Goal: Task Accomplishment & Management: Complete application form

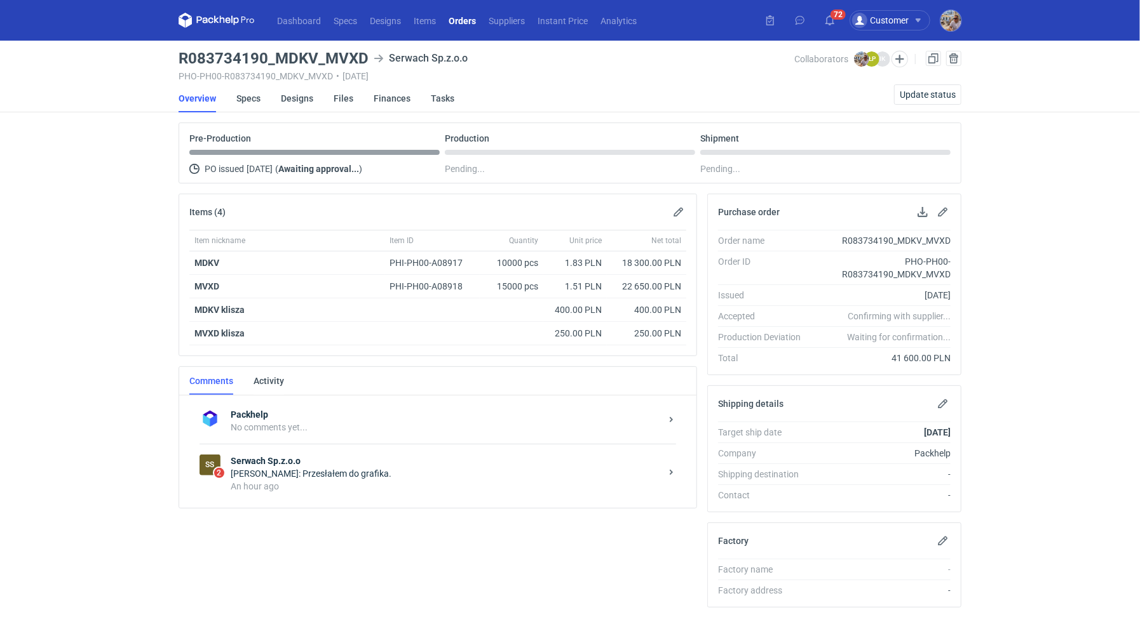
click at [316, 468] on div "Łukasz Postawa: Przesłałem do grafika." at bounding box center [446, 474] width 430 height 13
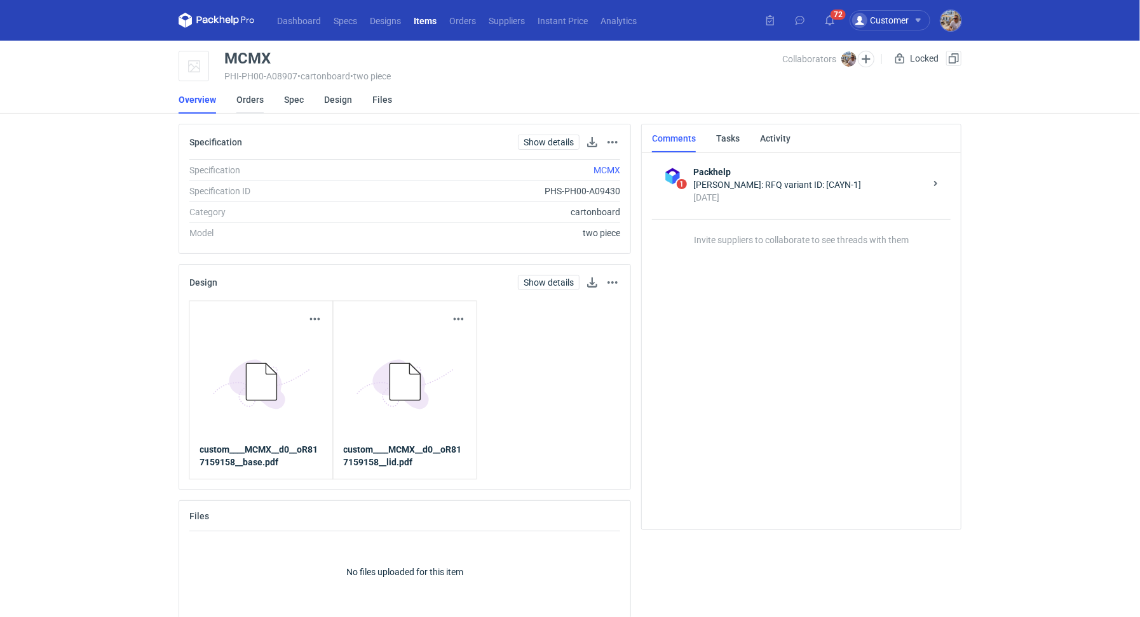
click at [261, 104] on link "Orders" at bounding box center [249, 100] width 27 height 28
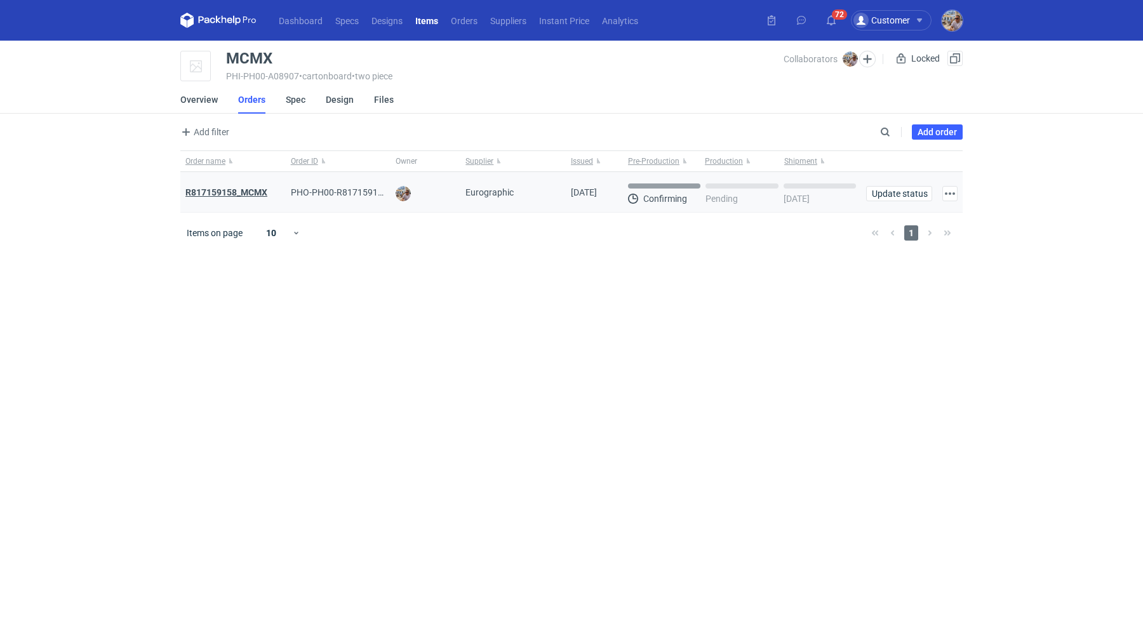
click at [241, 189] on strong "R817159158_MCMX" at bounding box center [226, 192] width 82 height 10
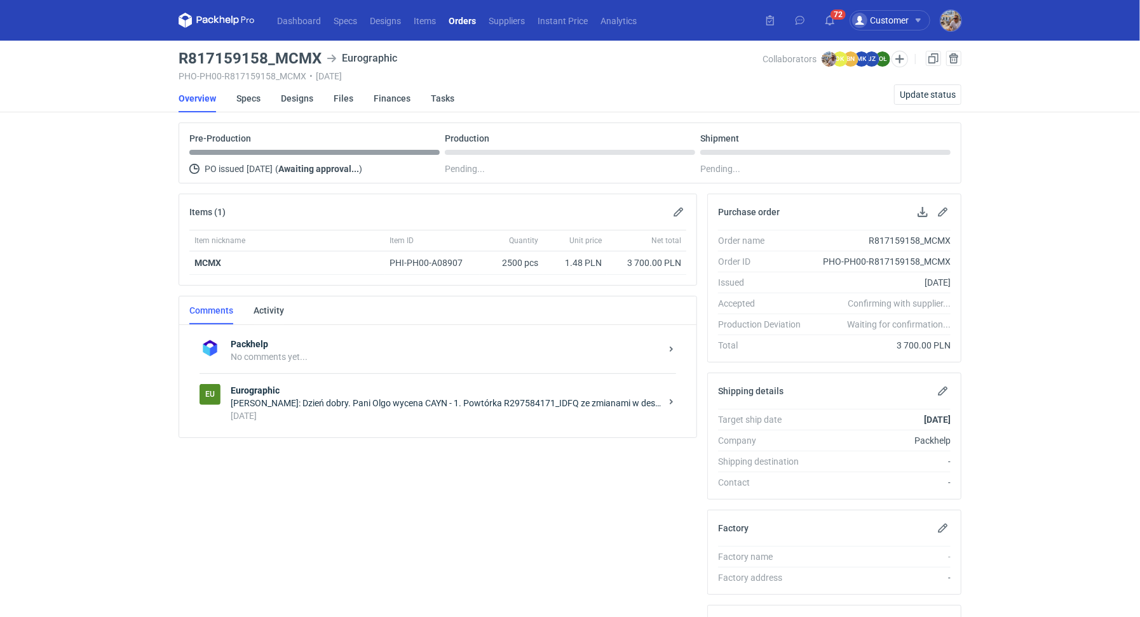
click at [419, 413] on div "2 days ago" at bounding box center [446, 416] width 430 height 13
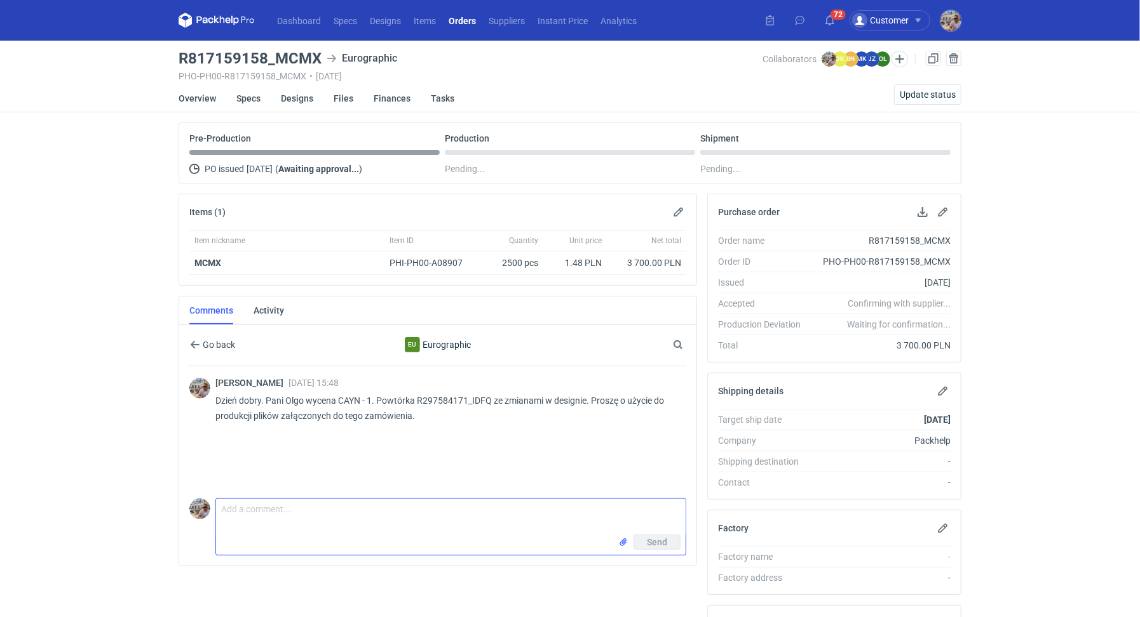
click at [370, 516] on textarea "Comment message" at bounding box center [450, 517] width 469 height 36
type textarea "Dzień dobry. Proszę o akceptację zamówienie i wskazanie terminu realizacji"
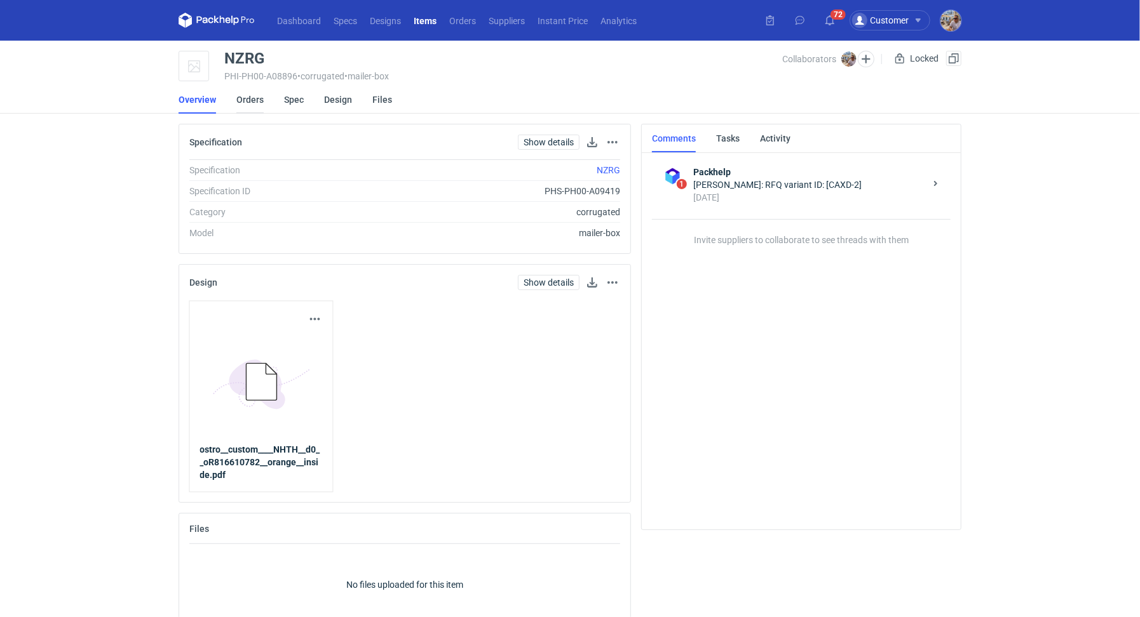
click at [250, 100] on link "Orders" at bounding box center [249, 100] width 27 height 28
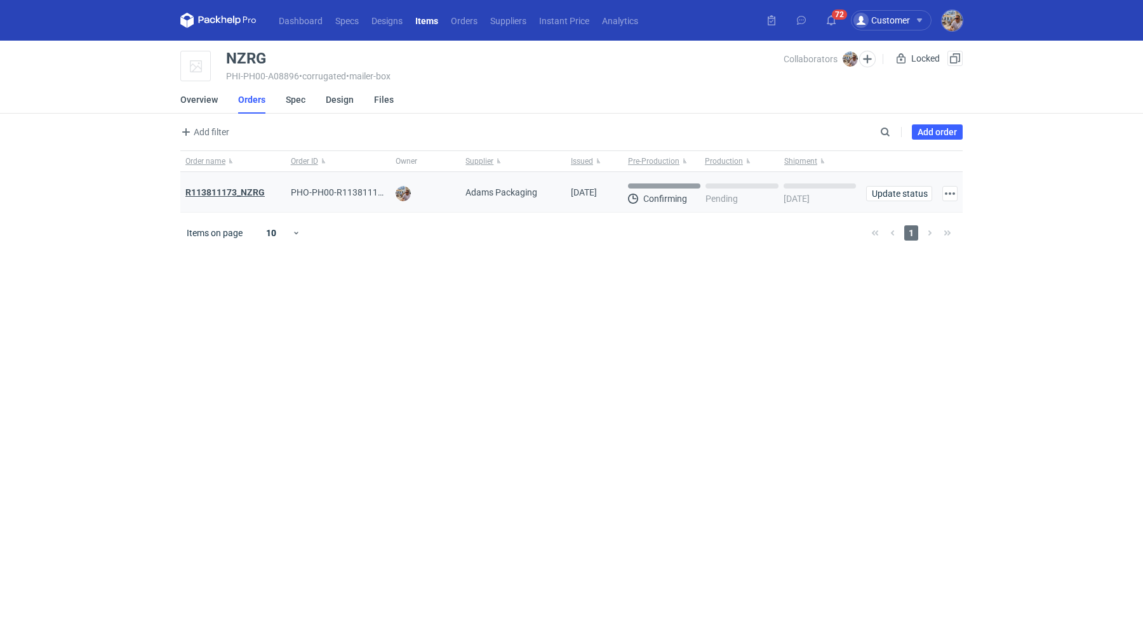
click at [262, 192] on strong "R113811173_NZRG" at bounding box center [224, 192] width 79 height 10
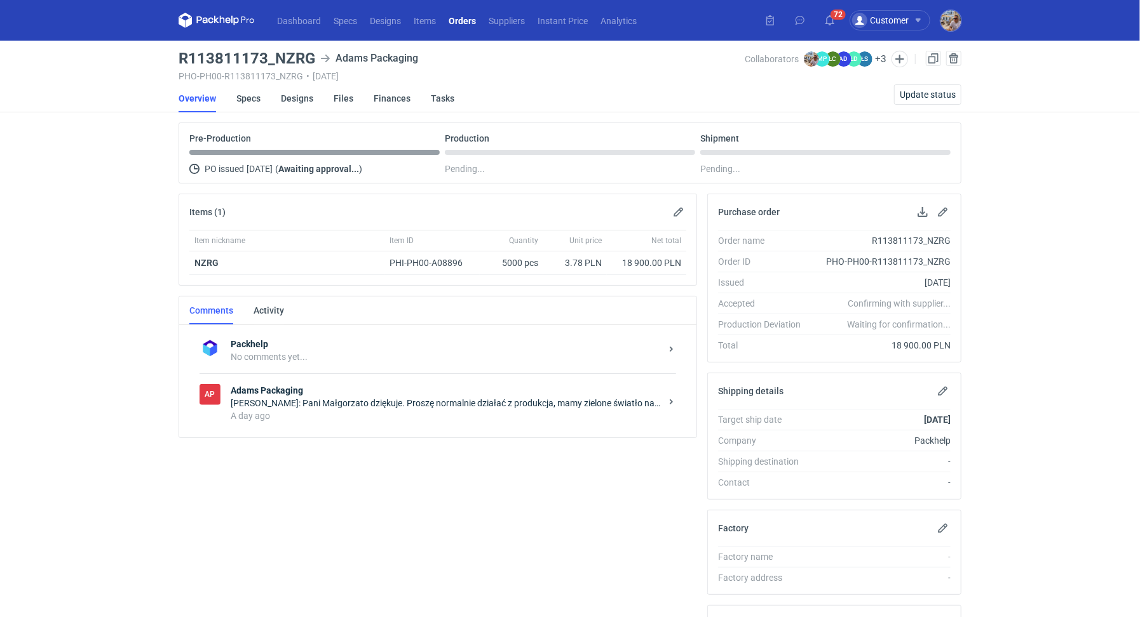
click at [360, 425] on div "AP Adams Packaging [PERSON_NAME]: Pani Małgorzato dziękuje. Proszę normalnie dz…" at bounding box center [437, 403] width 476 height 59
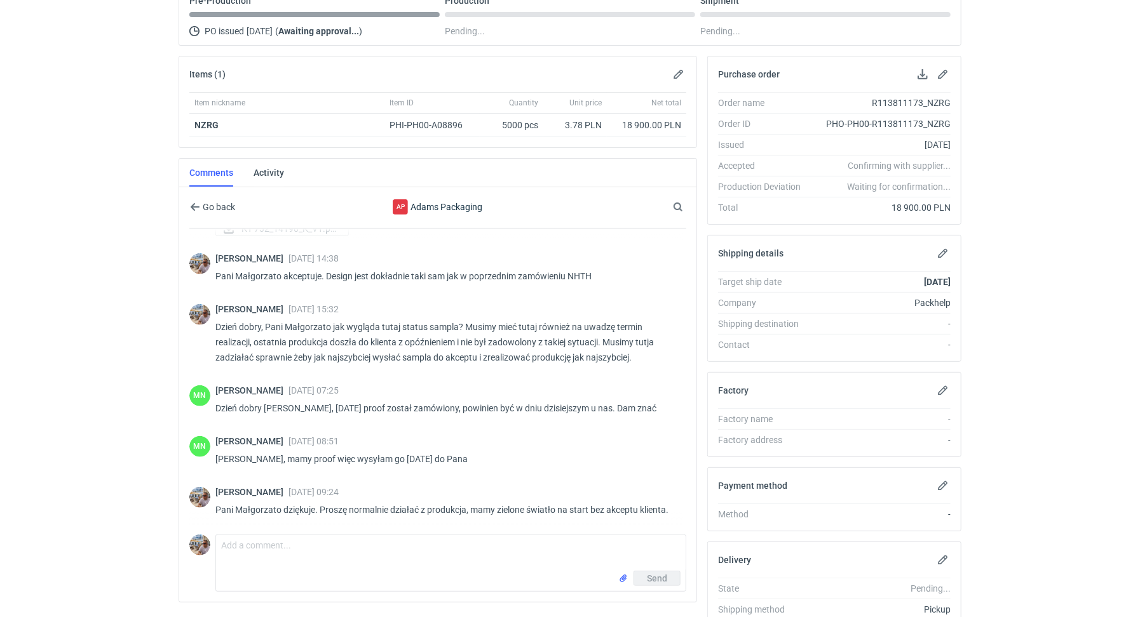
scroll to position [197, 0]
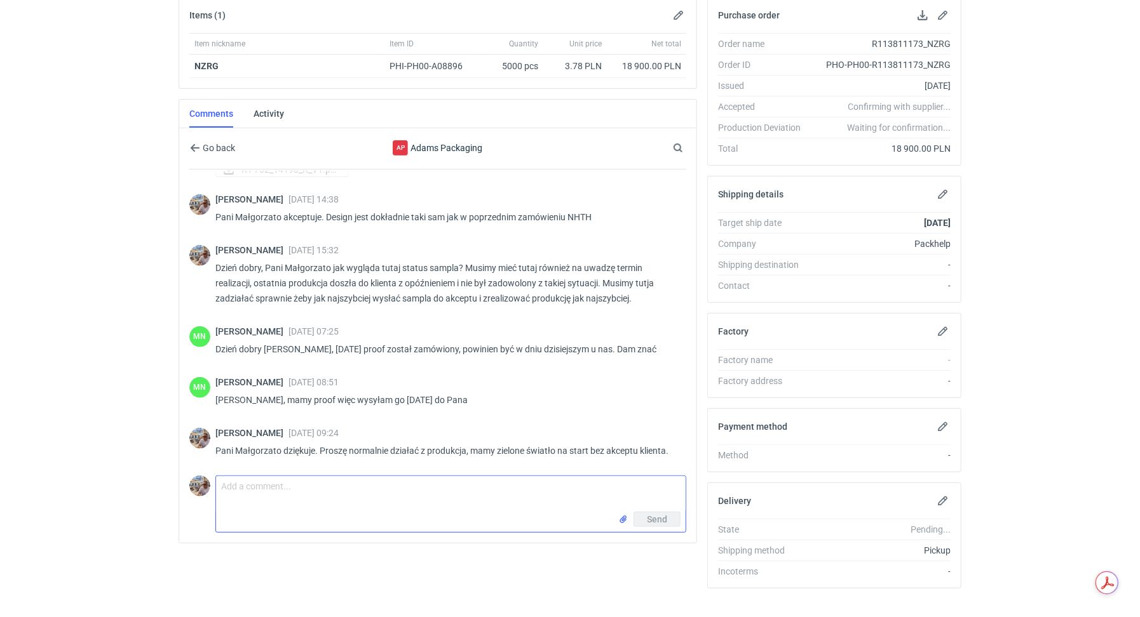
click at [370, 493] on textarea "Comment message" at bounding box center [450, 494] width 469 height 36
type textarea "Dzień dobry. [PERSON_NAME] czy mamy już może potwierdzenie terminu realizacji?"
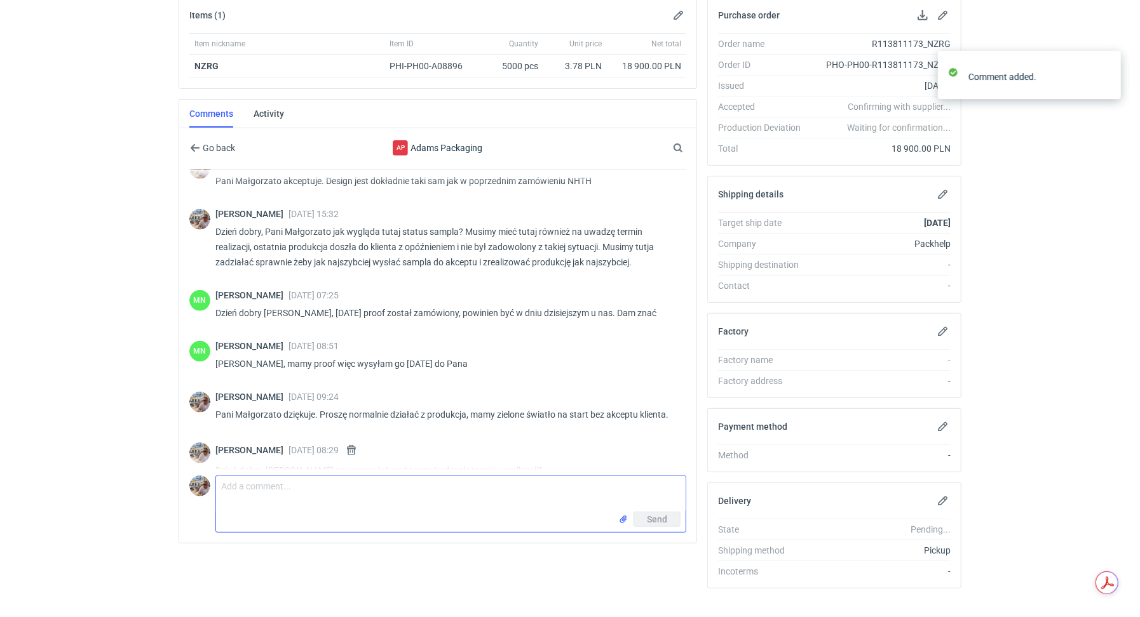
scroll to position [748, 0]
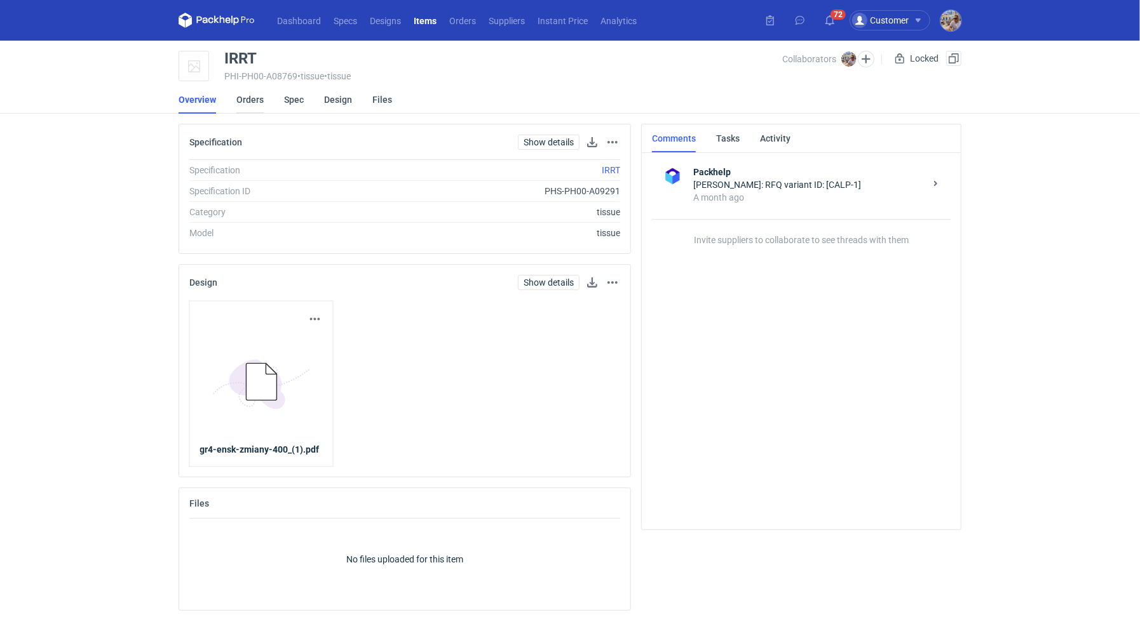
click at [251, 95] on link "Orders" at bounding box center [249, 100] width 27 height 28
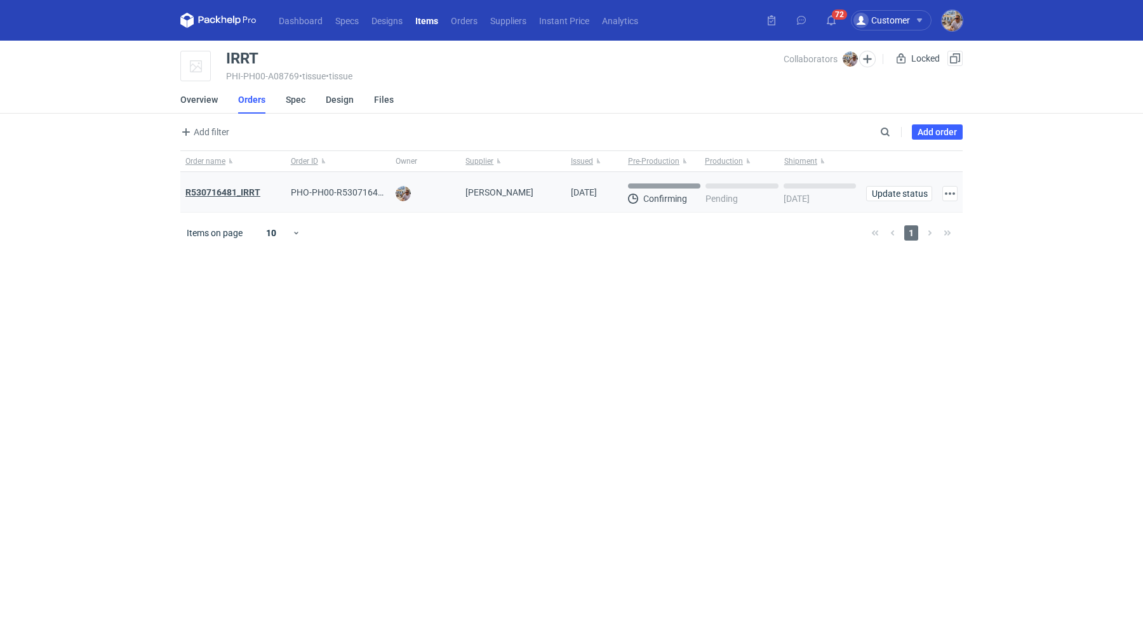
click at [226, 191] on strong "R530716481_IRRT" at bounding box center [222, 192] width 75 height 10
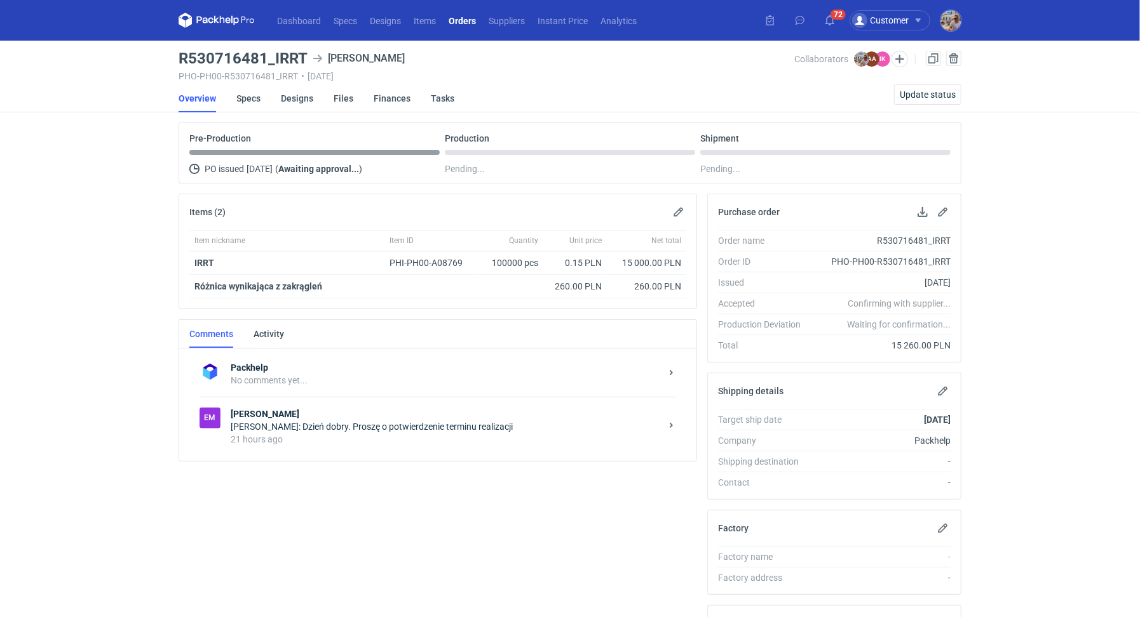
click at [400, 442] on div "21 hours ago" at bounding box center [446, 439] width 430 height 13
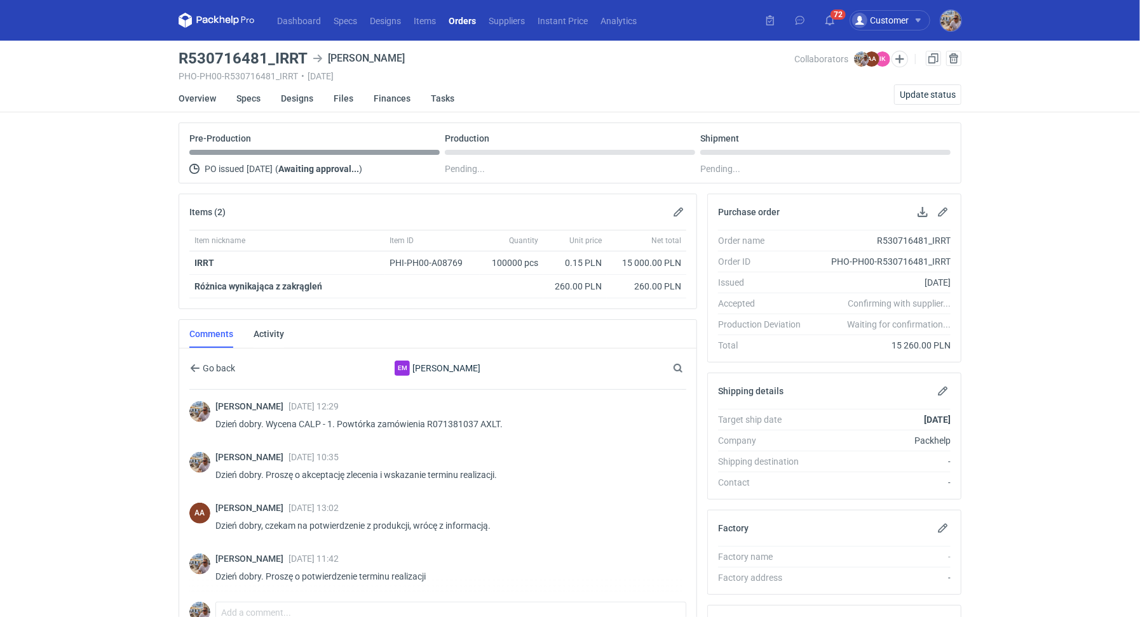
scroll to position [148, 0]
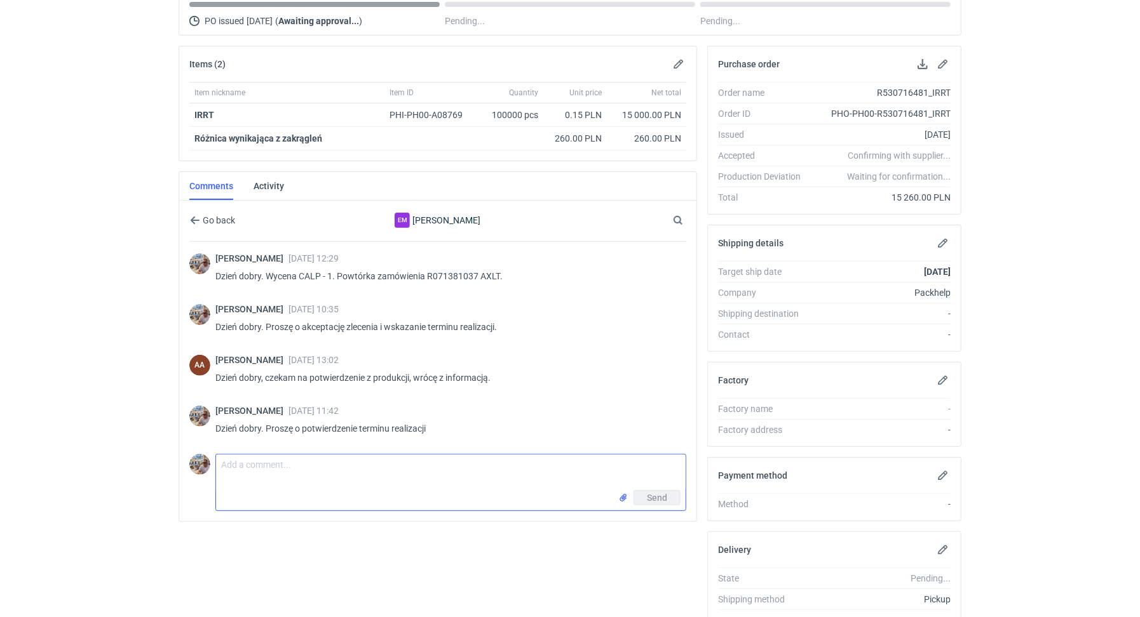
click at [393, 459] on textarea "Comment message" at bounding box center [450, 473] width 469 height 36
type textarea "Dzień dobry. Proszę o pilne potwierdzenie terminu realizacji"
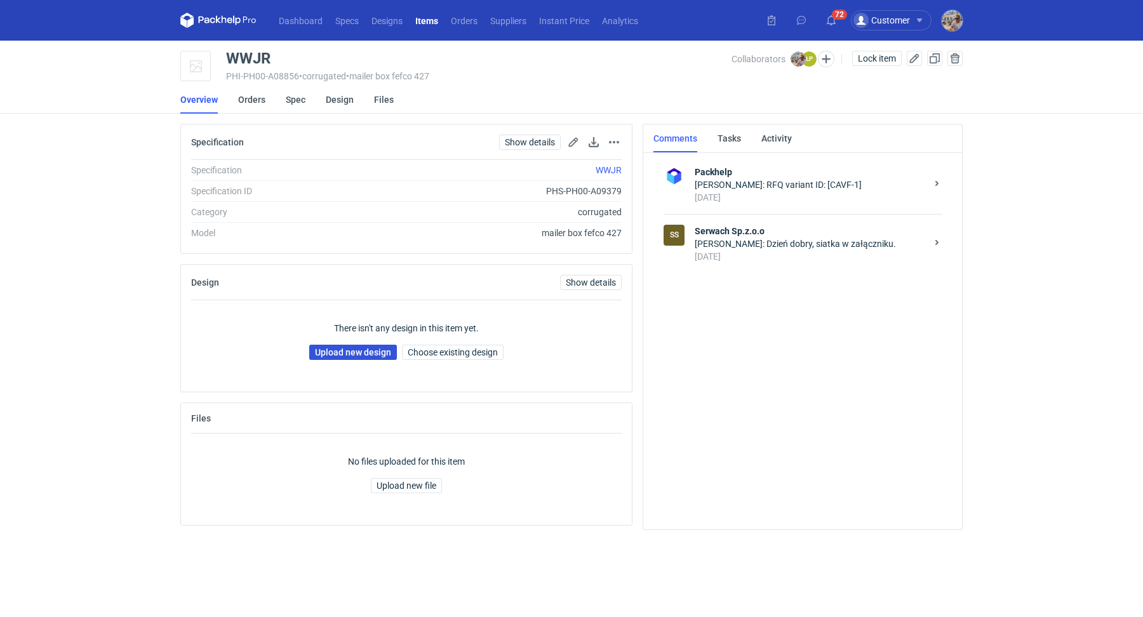
click at [384, 349] on link "Upload new design" at bounding box center [353, 352] width 88 height 15
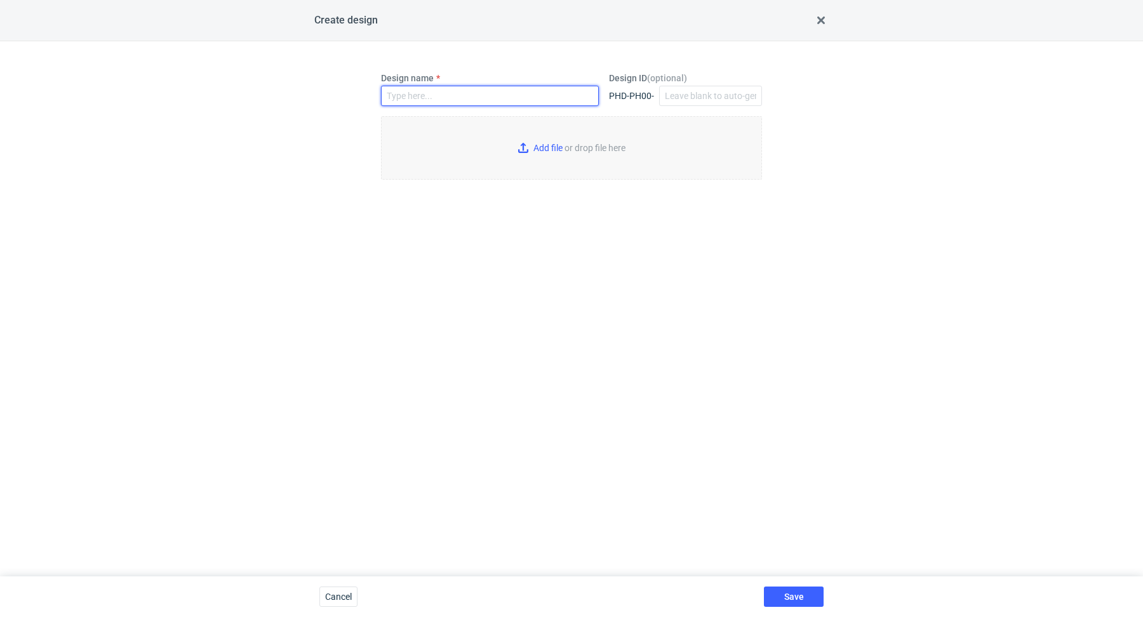
click at [446, 97] on input "Design name" at bounding box center [490, 96] width 218 height 20
paste input "WWJR"
type input "WWJR"
click at [530, 149] on input "Add file or drop file here" at bounding box center [571, 148] width 381 height 64
type input "C:\fakepath\custom____WWJR__d0__oR719421846__inside.pdf"
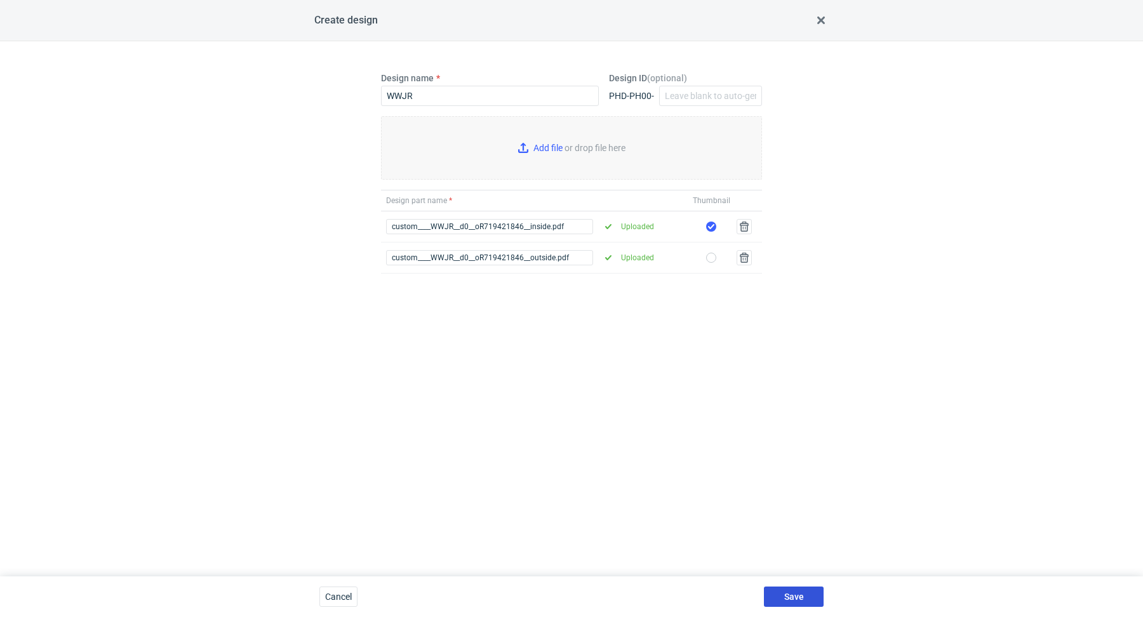
click at [798, 595] on span "Save" at bounding box center [795, 597] width 20 height 9
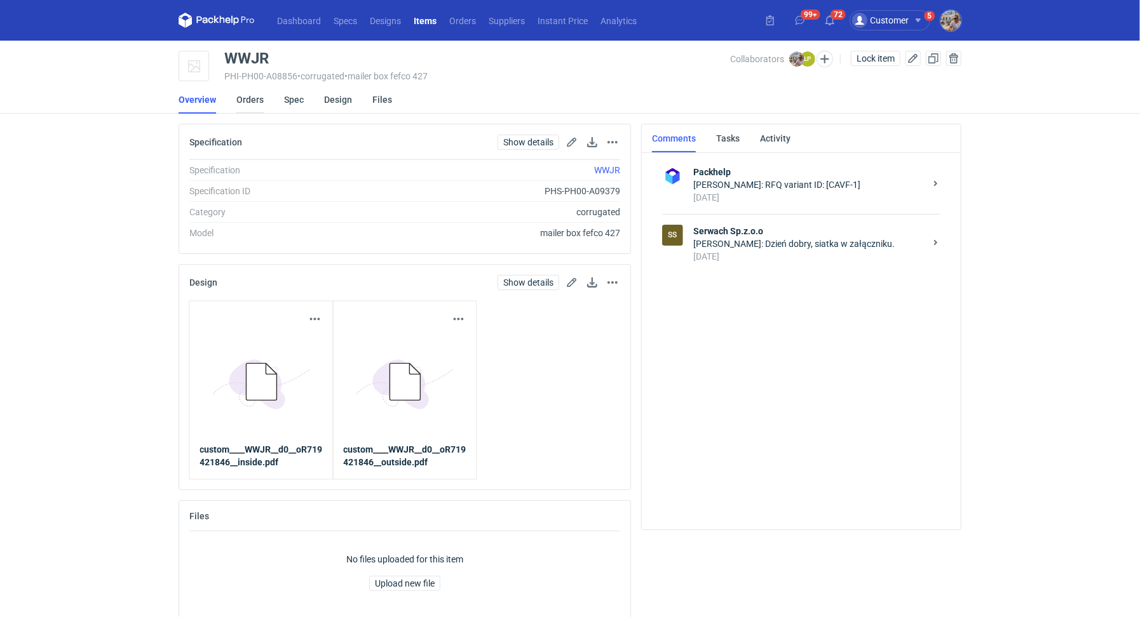
click at [252, 104] on link "Orders" at bounding box center [249, 100] width 27 height 28
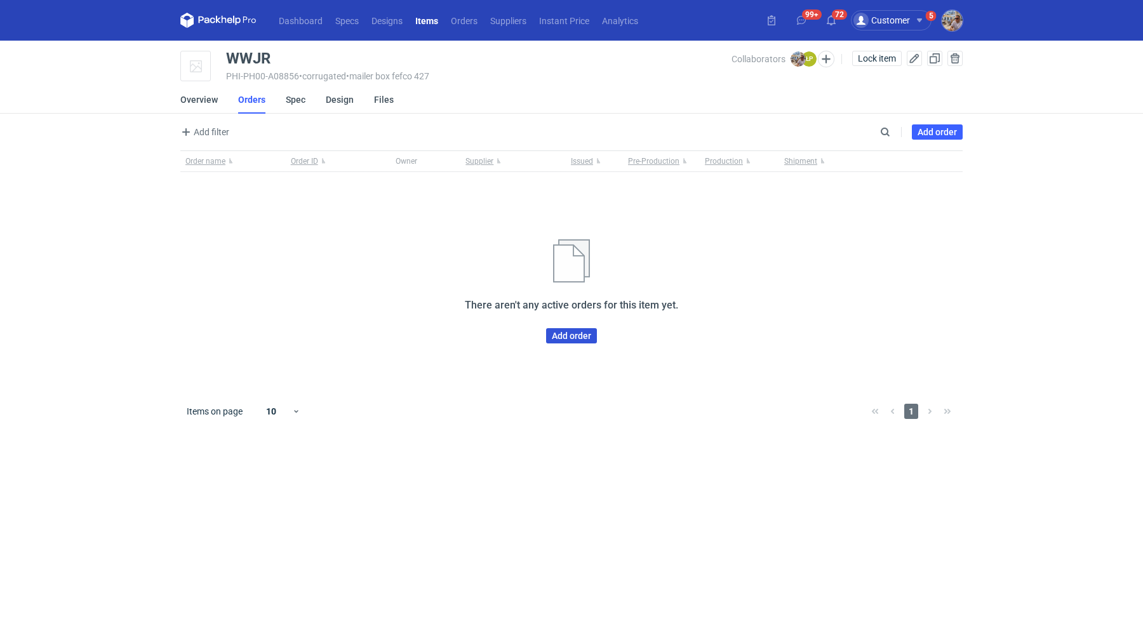
click at [589, 330] on link "Add order" at bounding box center [571, 335] width 51 height 15
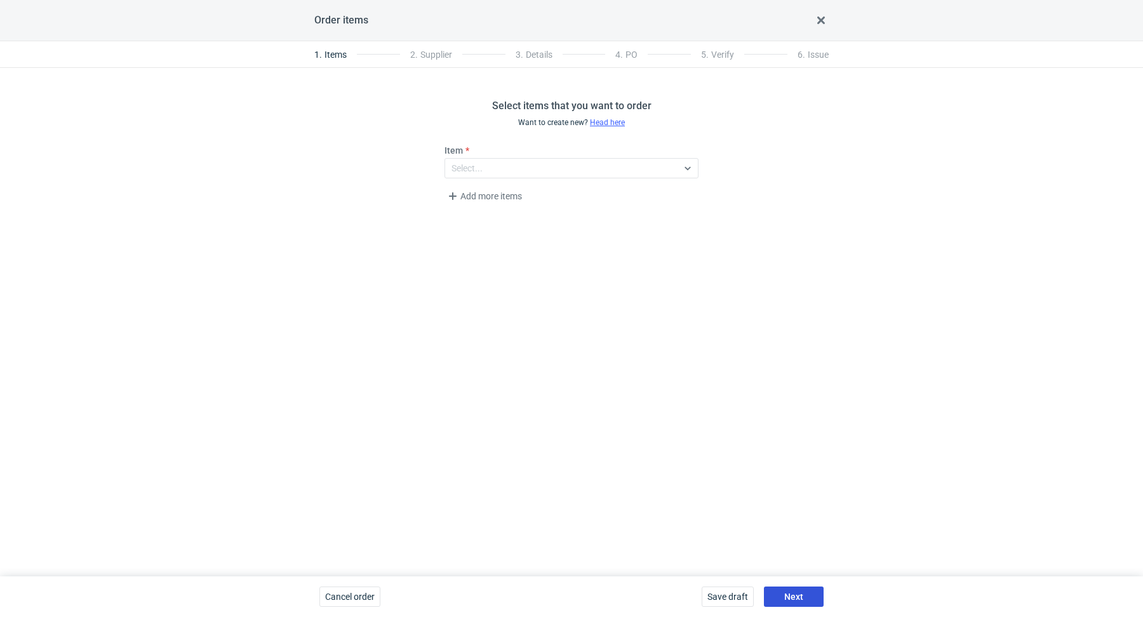
click at [793, 590] on button "Next" at bounding box center [794, 597] width 60 height 20
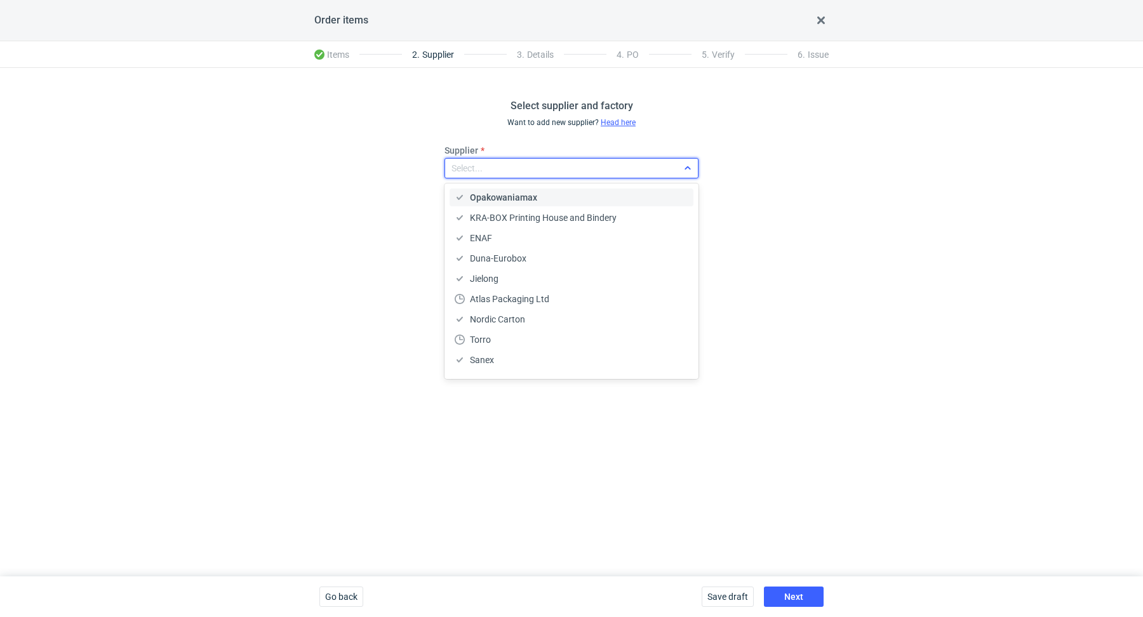
click at [538, 164] on div "Select..." at bounding box center [561, 168] width 233 height 18
type input "serwa"
click at [532, 186] on div "Serwach Sp.z.o.o" at bounding box center [573, 197] width 246 height 23
click at [526, 196] on span "Serwach Sp.z.o.o" at bounding box center [504, 197] width 69 height 13
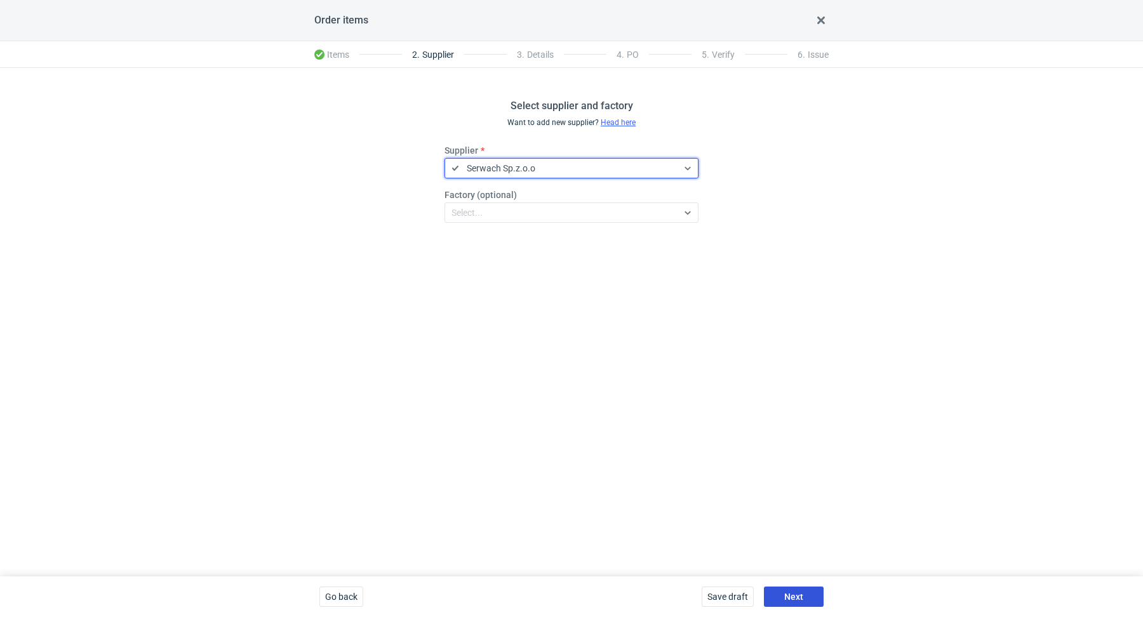
click at [797, 591] on button "Next" at bounding box center [794, 597] width 60 height 20
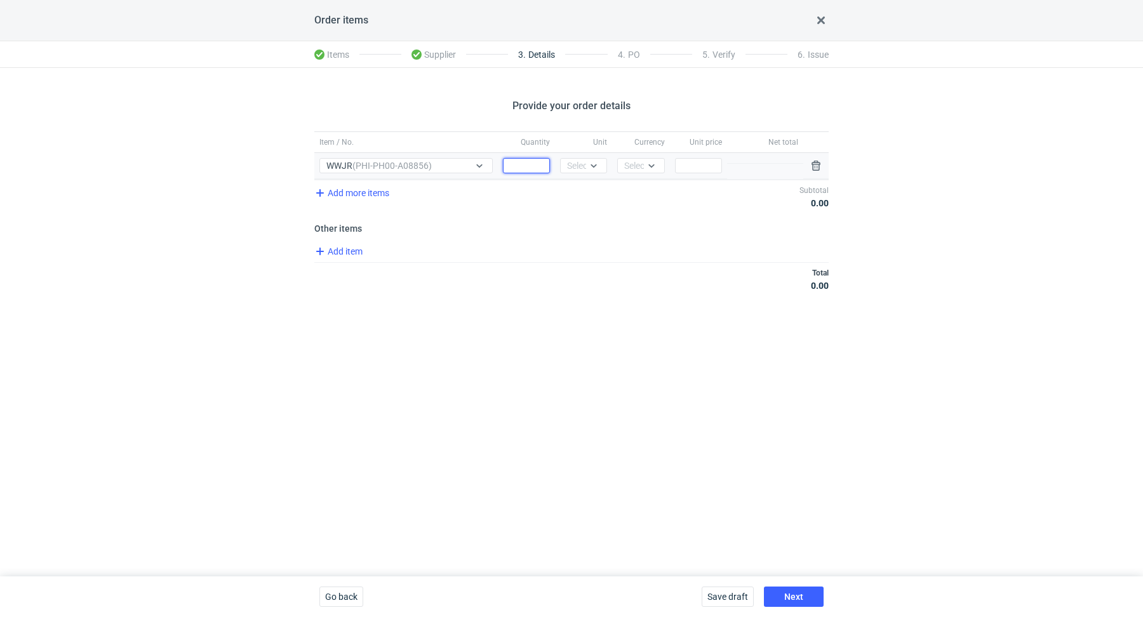
click at [523, 160] on input "Quantity" at bounding box center [526, 165] width 47 height 15
paste input "20000"
type input "20000"
click at [584, 168] on div "Select..." at bounding box center [582, 165] width 31 height 13
click at [581, 202] on div "pcs kg m³ pgs" at bounding box center [584, 222] width 39 height 84
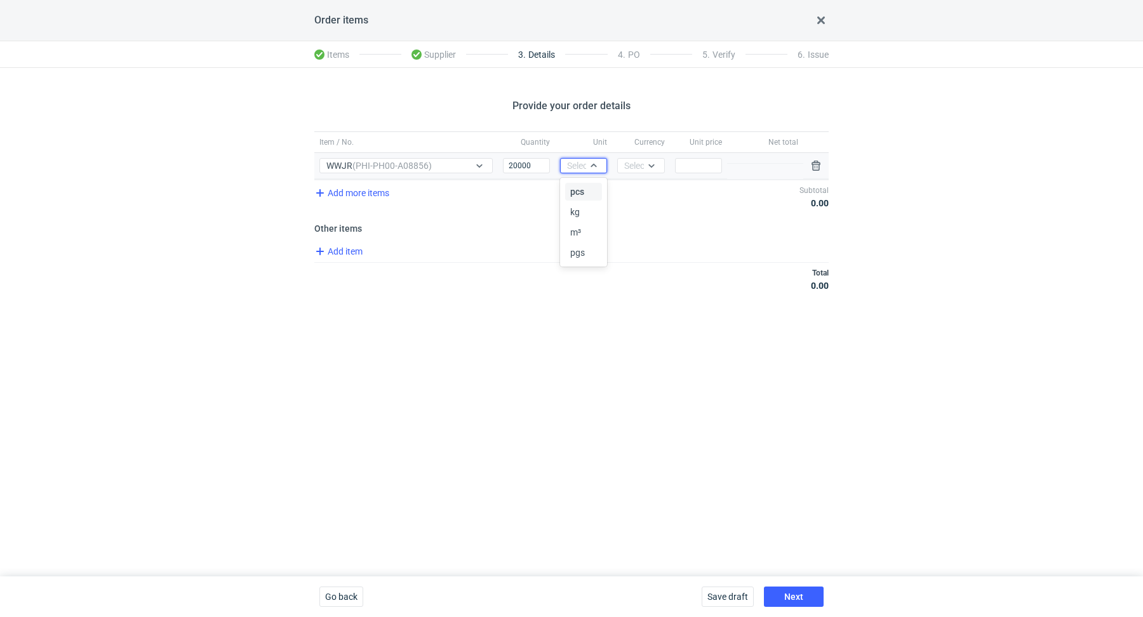
click at [582, 195] on span "pcs" at bounding box center [577, 191] width 14 height 13
click at [645, 172] on div "Select..." at bounding box center [640, 165] width 47 height 15
click at [645, 187] on div "PLN" at bounding box center [641, 191] width 27 height 13
click at [696, 171] on input "Price" at bounding box center [698, 165] width 47 height 15
type input "0"
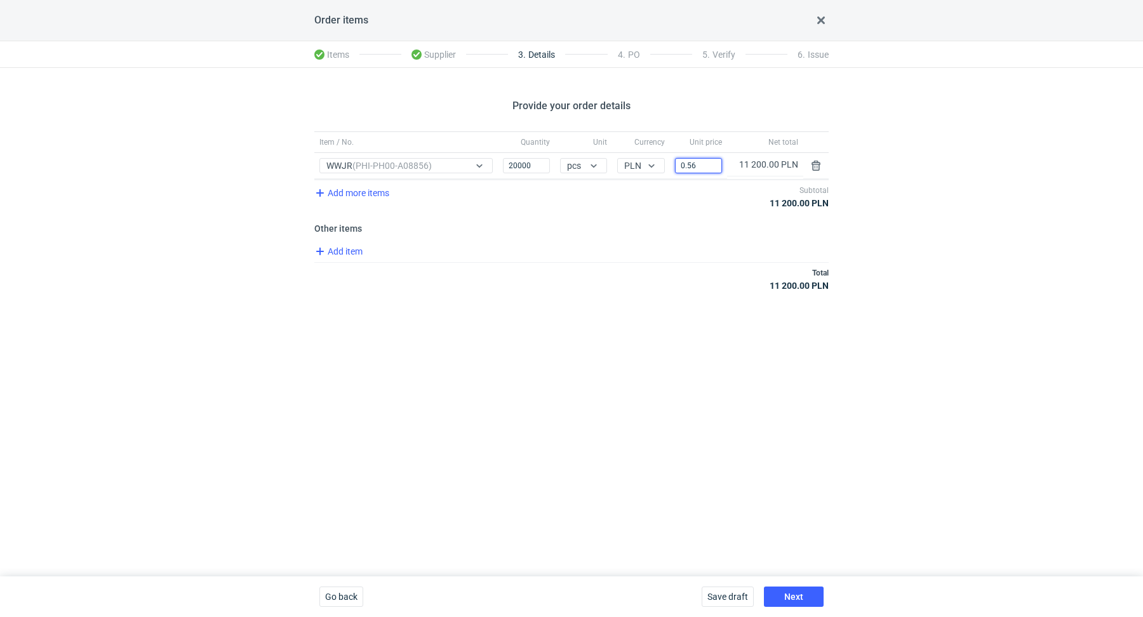
type input "0.56"
click at [703, 266] on div "Total 11 200.00 PLN" at bounding box center [571, 279] width 515 height 34
click at [358, 245] on span "Add item" at bounding box center [338, 251] width 51 height 15
click at [362, 303] on span "Add item" at bounding box center [338, 304] width 51 height 15
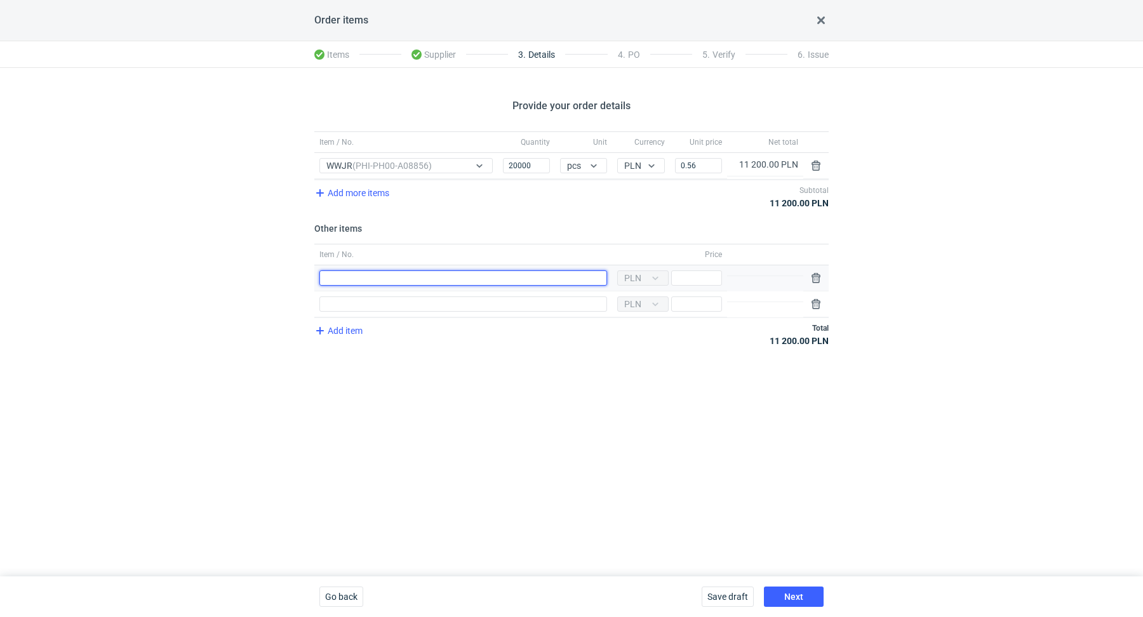
click at [337, 274] on input "Item / No." at bounding box center [464, 278] width 288 height 15
type input "Wykrojnik"
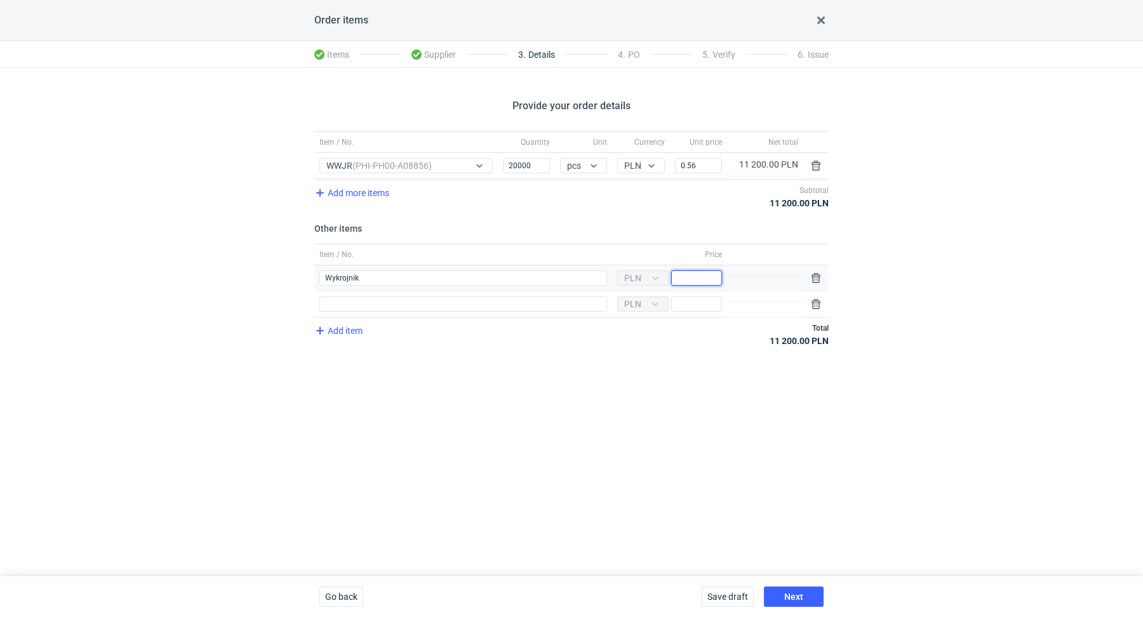
click at [703, 278] on input "Price" at bounding box center [696, 278] width 51 height 15
type input "3000"
click at [653, 356] on div "Item / No. Quantity Unit Currency Unit price Net total Item / No. WWJR (PHI-PH0…" at bounding box center [571, 246] width 515 height 230
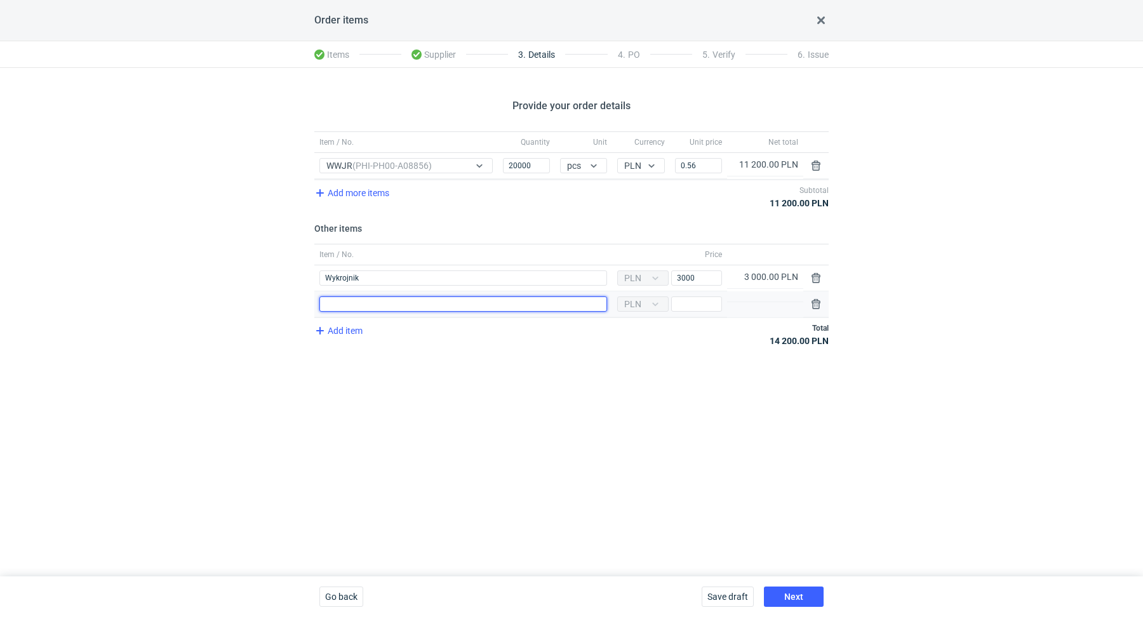
click at [403, 306] on input "Item / No." at bounding box center [464, 304] width 288 height 15
type input "Polimer"
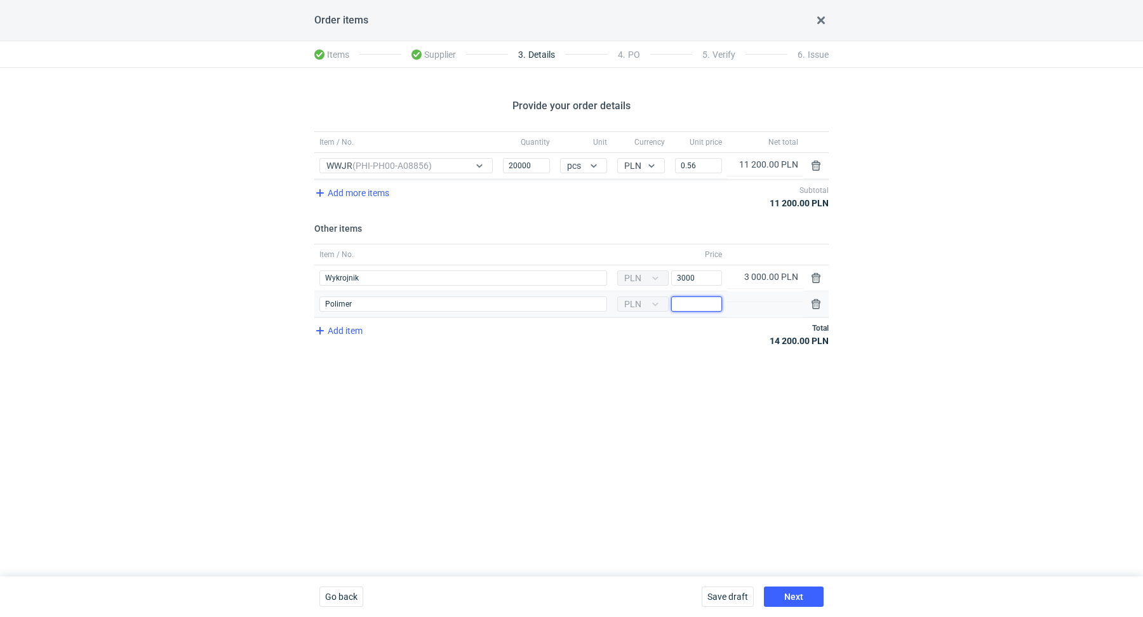
click at [694, 297] on input "Price" at bounding box center [696, 304] width 51 height 15
type input "1900"
click at [792, 591] on button "Next" at bounding box center [794, 597] width 60 height 20
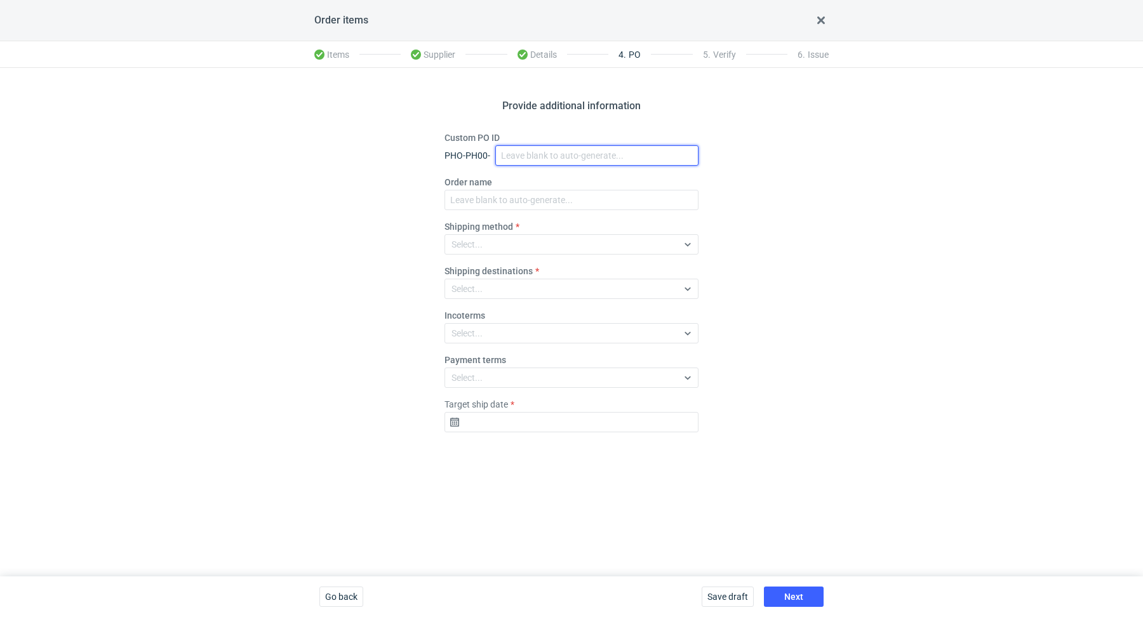
click at [525, 156] on input "Custom PO ID" at bounding box center [597, 155] width 203 height 20
paste input "R719421846"
paste input "WWJR"
drag, startPoint x: 597, startPoint y: 155, endPoint x: 462, endPoint y: 141, distance: 136.0
click at [462, 141] on div "Custom PO ID PHO-PH00- R719421846_WWJR" at bounding box center [572, 148] width 254 height 34
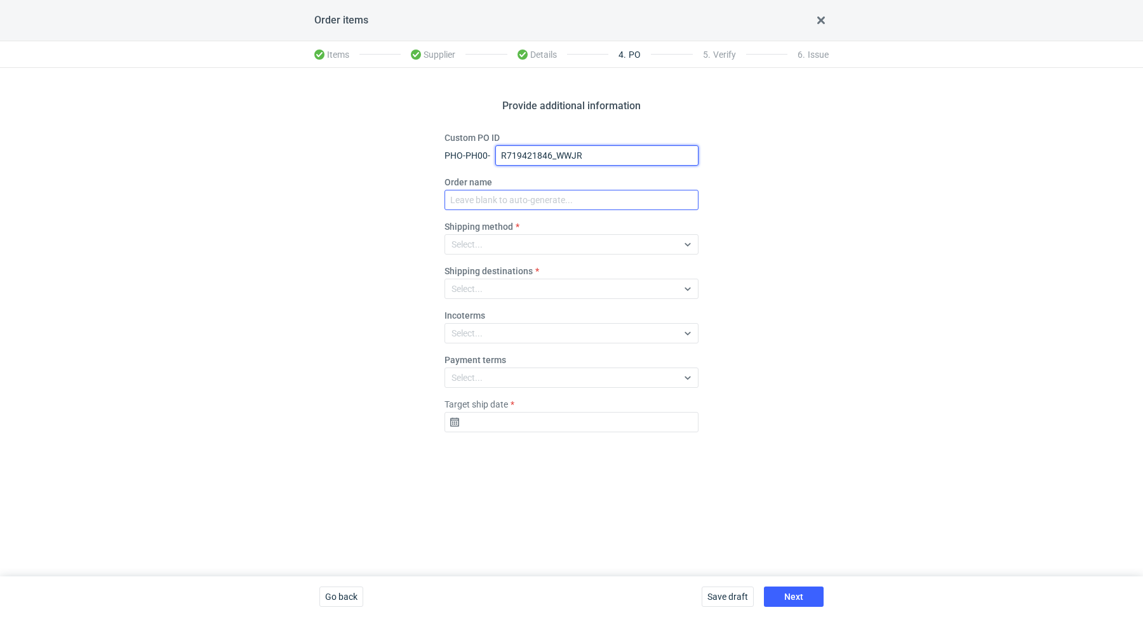
type input "R719421846_WWJR"
click at [492, 205] on input "Order name" at bounding box center [572, 200] width 254 height 20
paste input "R719421846_WWJR"
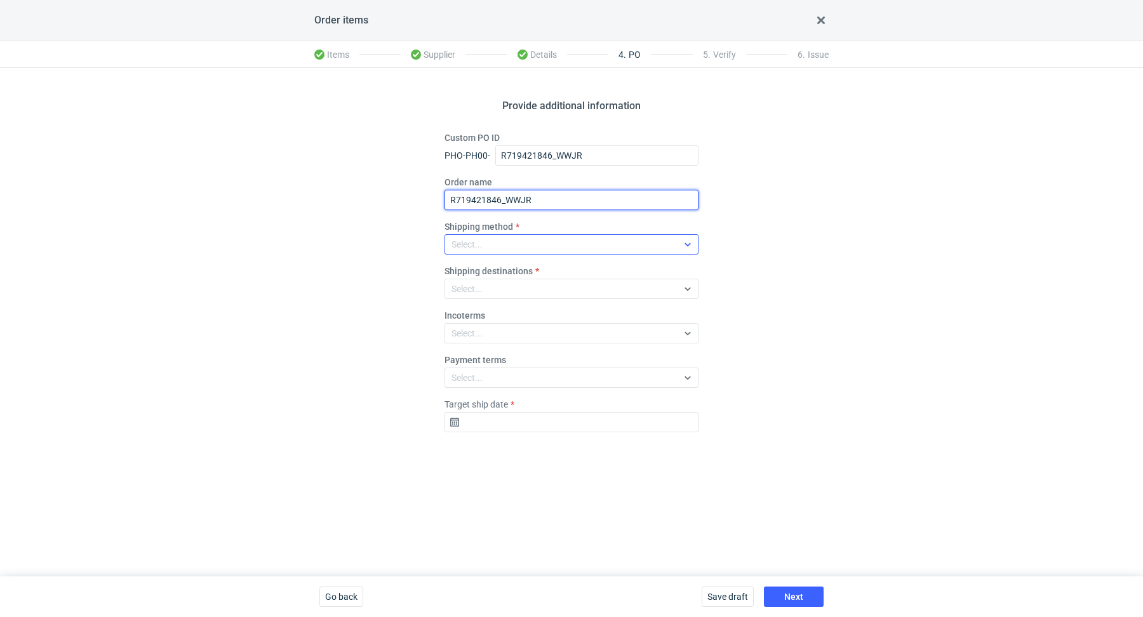
type input "R719421846_WWJR"
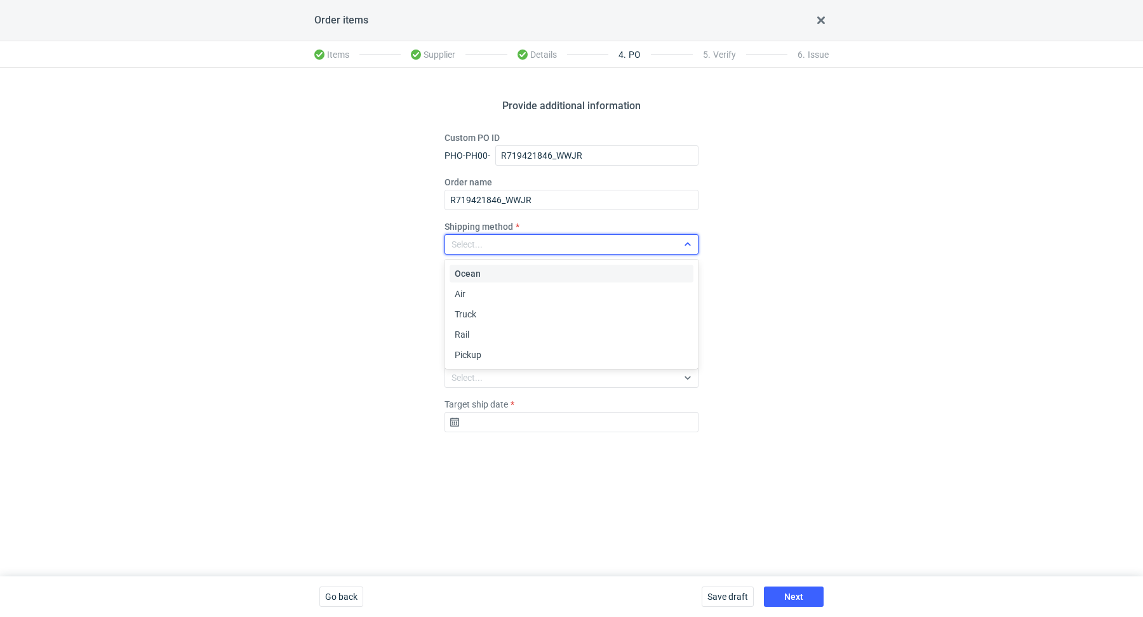
click at [489, 241] on div "Select..." at bounding box center [561, 245] width 233 height 18
click at [494, 360] on div "Pickup" at bounding box center [572, 355] width 234 height 13
click at [522, 420] on input "Target ship date" at bounding box center [572, 422] width 254 height 20
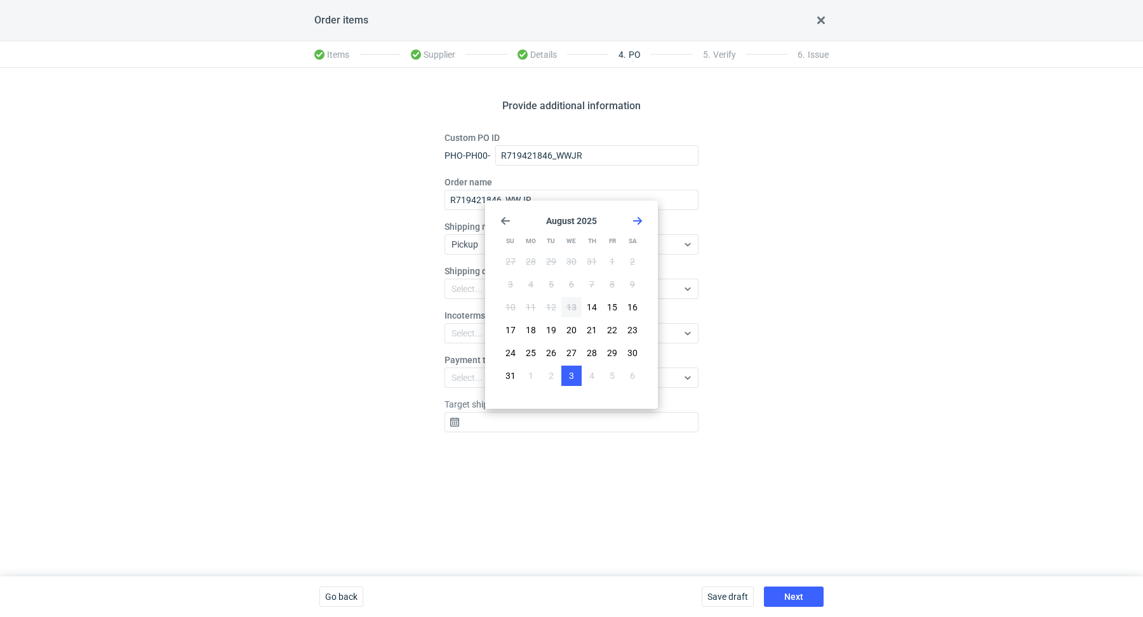
click at [566, 368] on button "3" at bounding box center [572, 376] width 20 height 20
type input "2025-09-03"
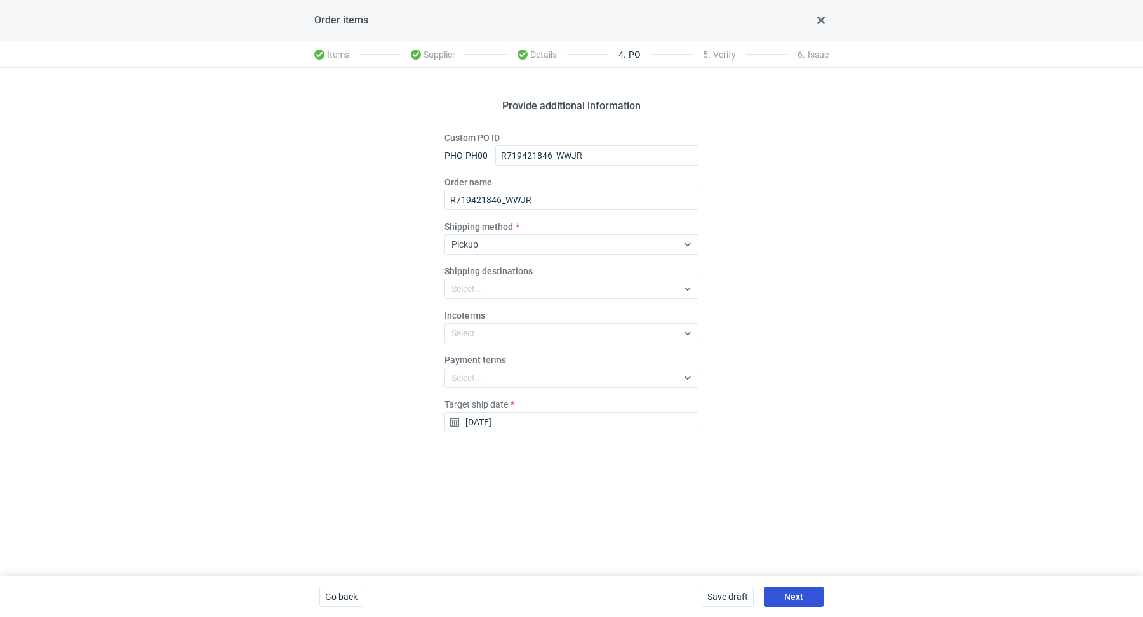
click at [776, 590] on button "Next" at bounding box center [794, 597] width 60 height 20
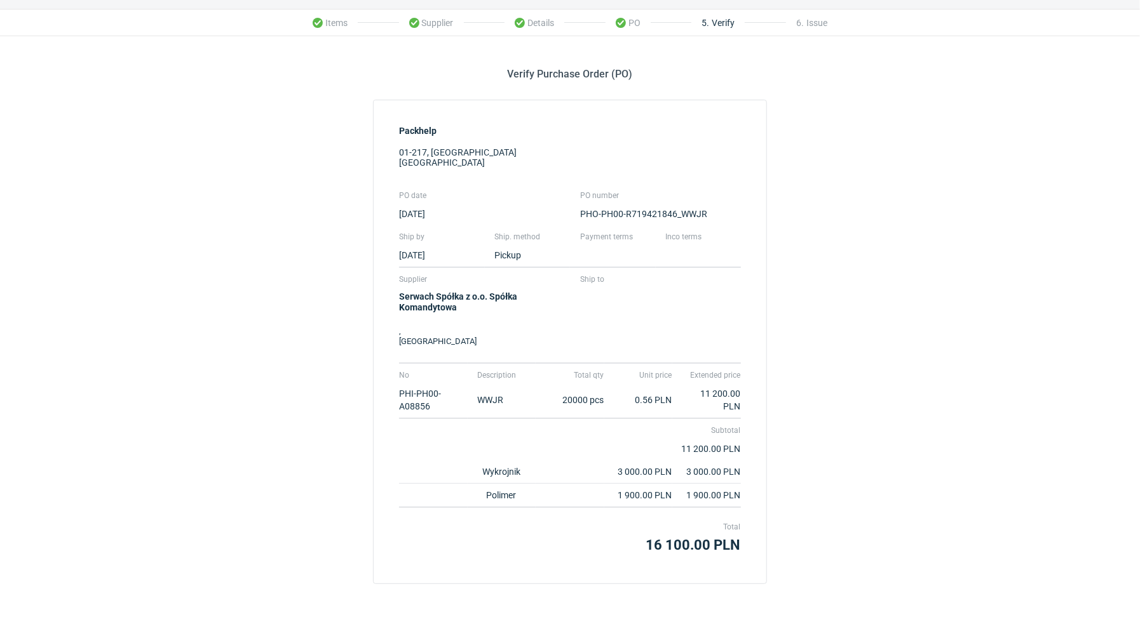
scroll to position [83, 0]
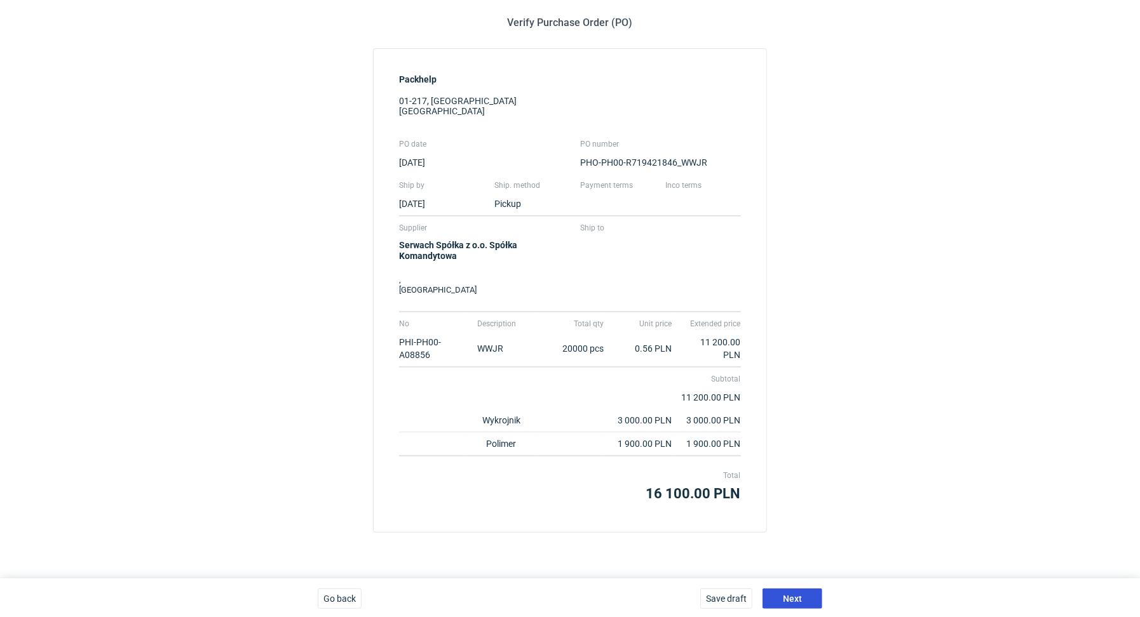
click at [783, 603] on button "Next" at bounding box center [792, 599] width 60 height 20
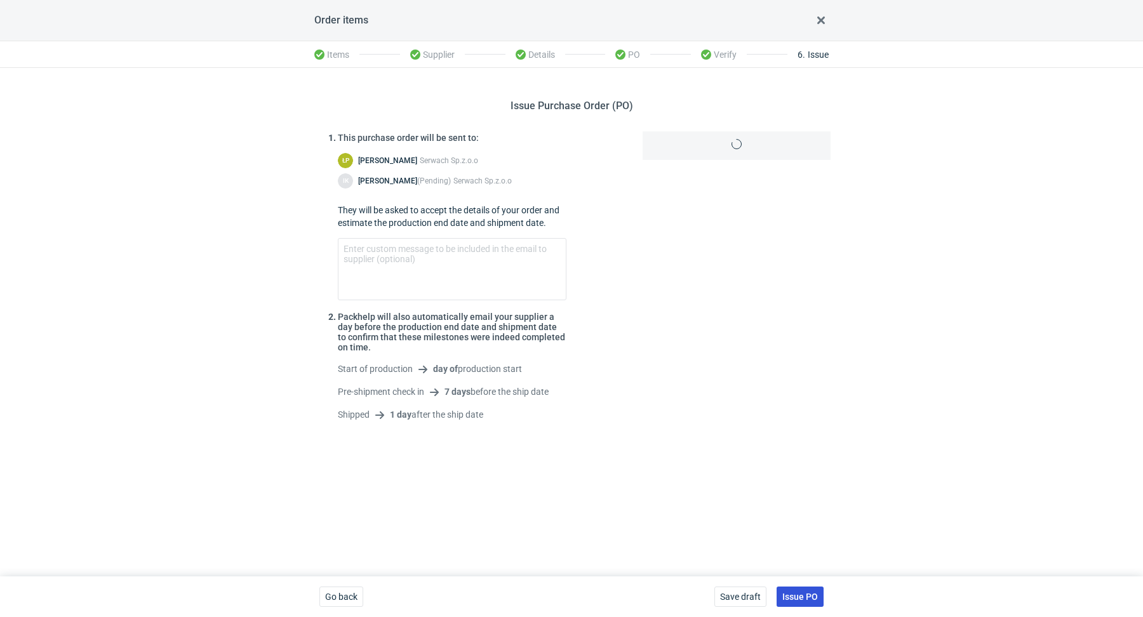
click at [790, 600] on span "Issue PO" at bounding box center [801, 597] width 36 height 9
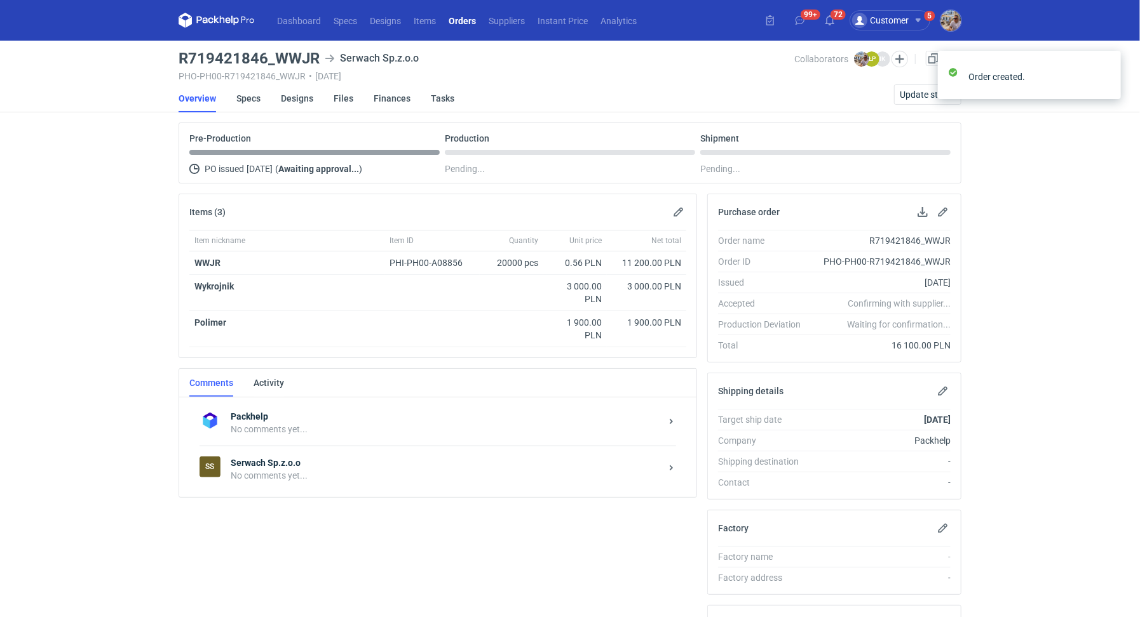
click at [307, 471] on div "No comments yet..." at bounding box center [446, 475] width 430 height 13
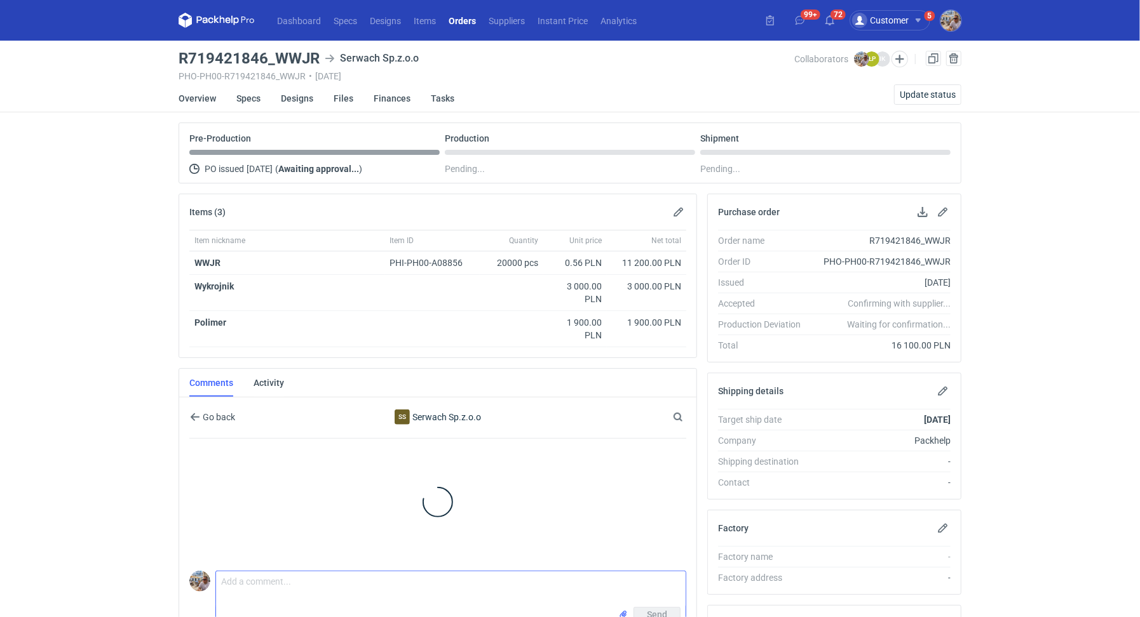
click at [257, 581] on textarea "Comment message" at bounding box center [450, 590] width 469 height 36
paste textarea "CAVF - 1"
type textarea "Dzień dobry. Panie Łukaszu wycena CAVF - 1"
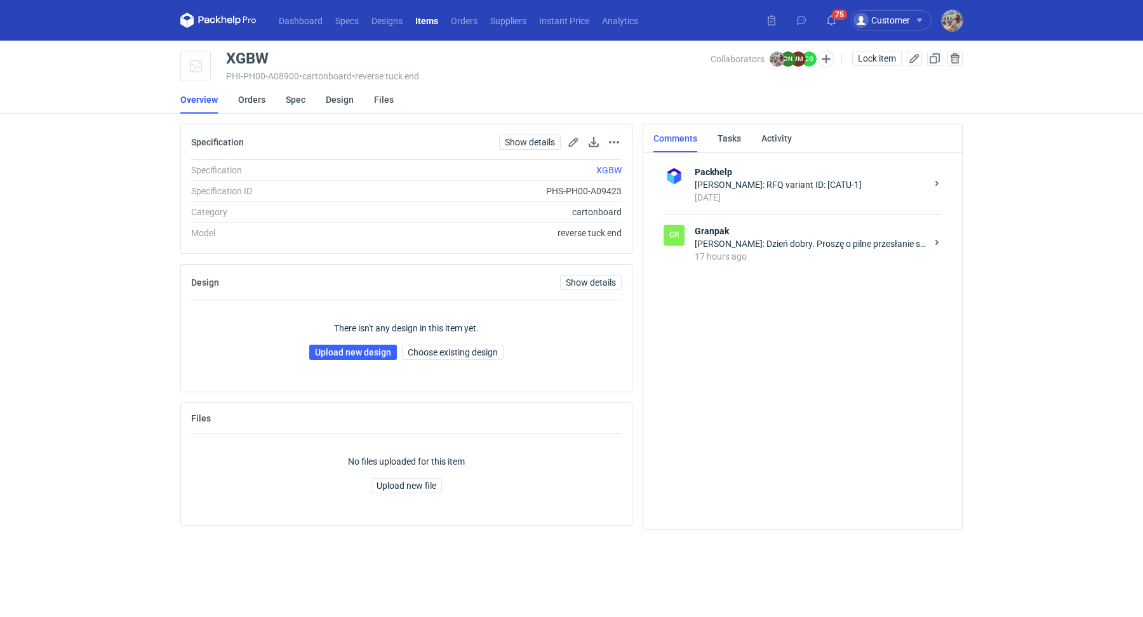
click at [790, 257] on div "17 hours ago" at bounding box center [811, 256] width 232 height 13
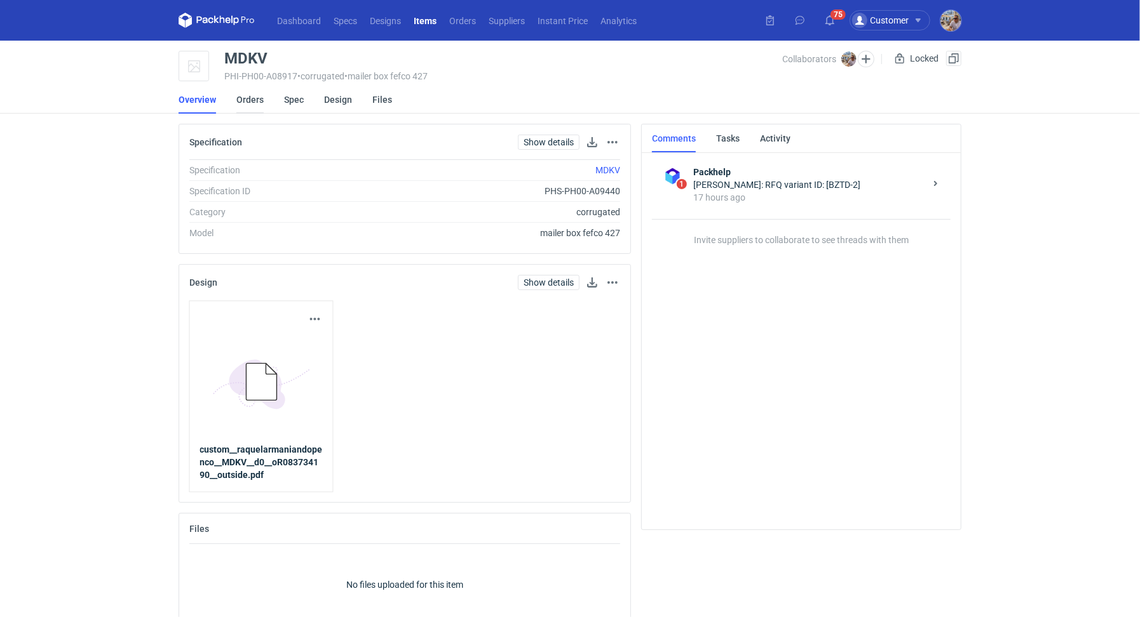
click at [250, 99] on link "Orders" at bounding box center [249, 100] width 27 height 28
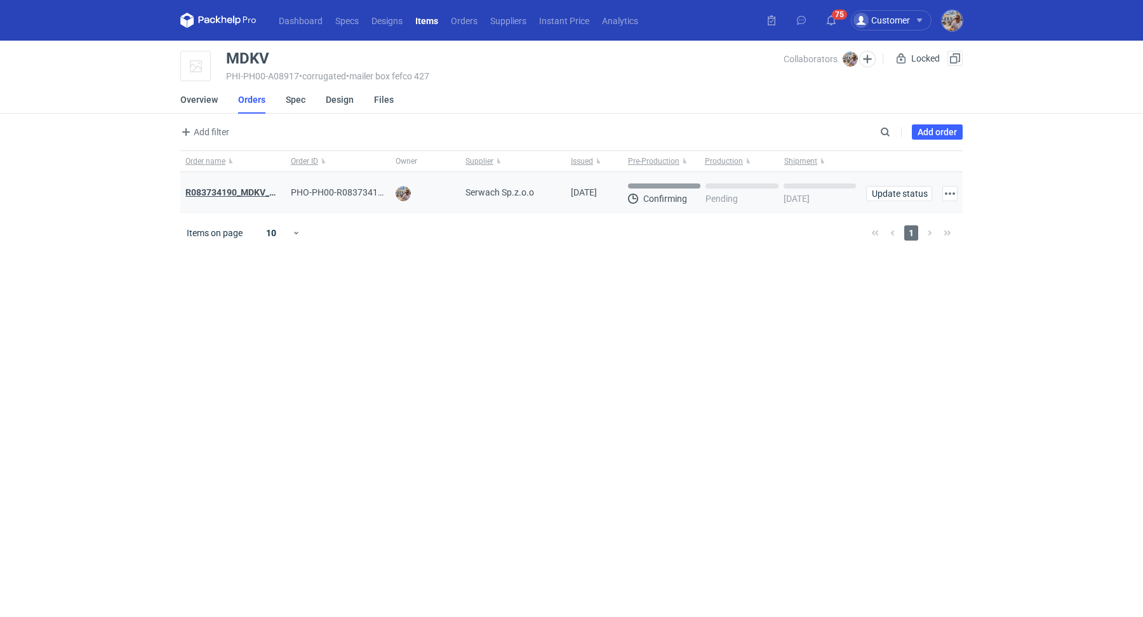
click at [250, 193] on strong "R083734190_MDKV_MVXD" at bounding box center [239, 192] width 109 height 10
